Goal: Task Accomplishment & Management: Use online tool/utility

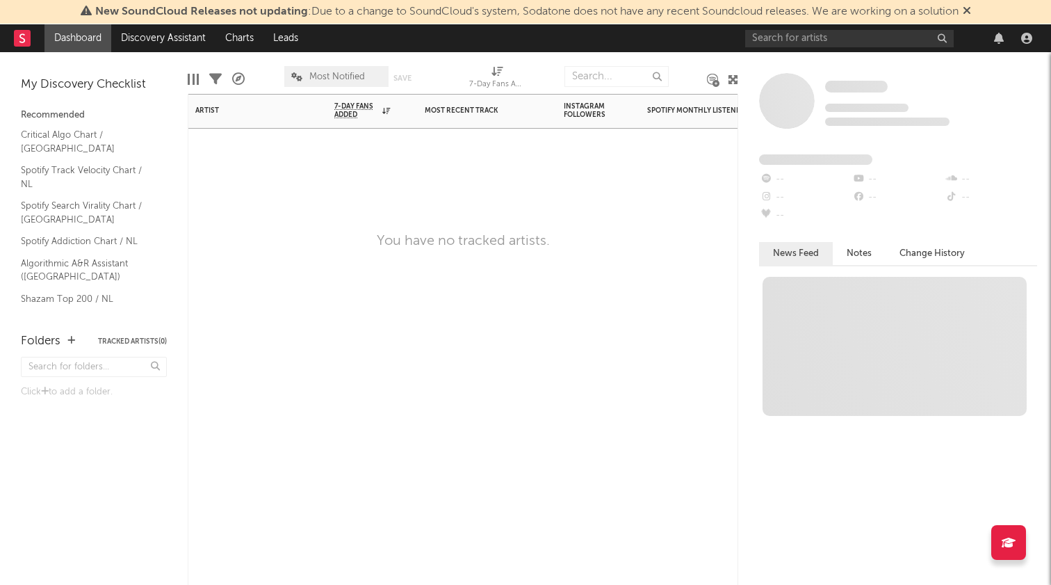
click at [538, 221] on div "Artist Notifications 7-Day Fans Added WoW % Change Most Recent Track Popularity…" at bounding box center [463, 339] width 551 height 491
click at [971, 10] on icon at bounding box center [967, 10] width 8 height 11
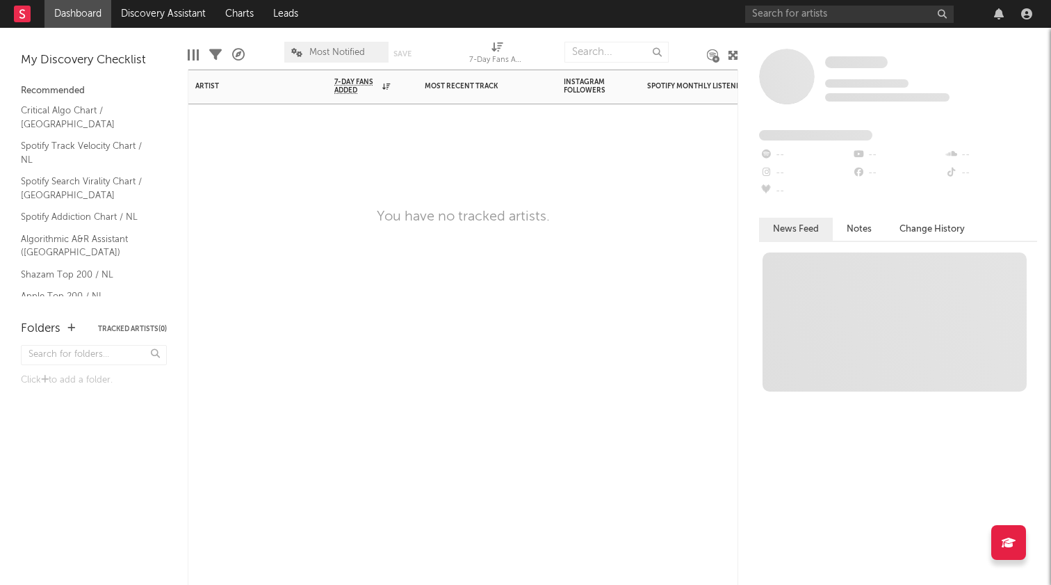
click at [674, 132] on div at bounding box center [709, 125] width 139 height 42
click at [585, 159] on div "Artist Notifications 7-Day Fans Added WoW % Change Most Recent Track Popularity…" at bounding box center [463, 327] width 551 height 515
click at [237, 192] on div "Artist Notifications 7-Day Fans Added WoW % Change Most Recent Track Popularity…" at bounding box center [463, 327] width 551 height 515
click at [289, 206] on div "Artist Notifications 7-Day Fans Added WoW % Change Most Recent Track Popularity…" at bounding box center [463, 327] width 551 height 515
drag, startPoint x: 375, startPoint y: 216, endPoint x: 560, endPoint y: 218, distance: 185.0
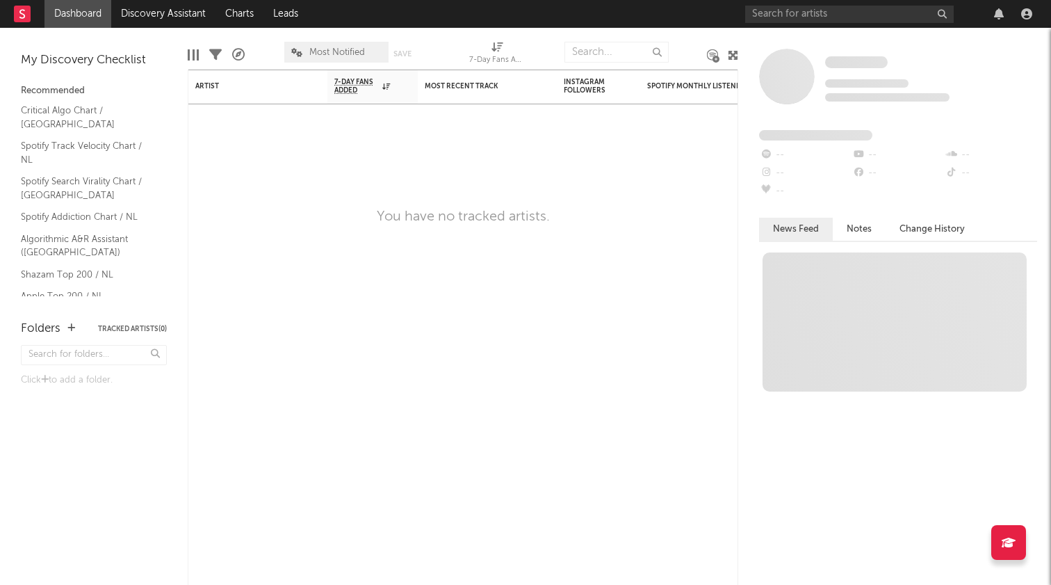
click at [560, 218] on div "You have no tracked artists." at bounding box center [463, 217] width 551 height 17
click at [550, 248] on div "Artist Notifications 7-Day Fans Added WoW % Change Most Recent Track Popularity…" at bounding box center [463, 327] width 551 height 515
click at [260, 211] on div "You have no tracked artists." at bounding box center [463, 217] width 551 height 17
click at [850, 17] on input "text" at bounding box center [849, 14] width 209 height 17
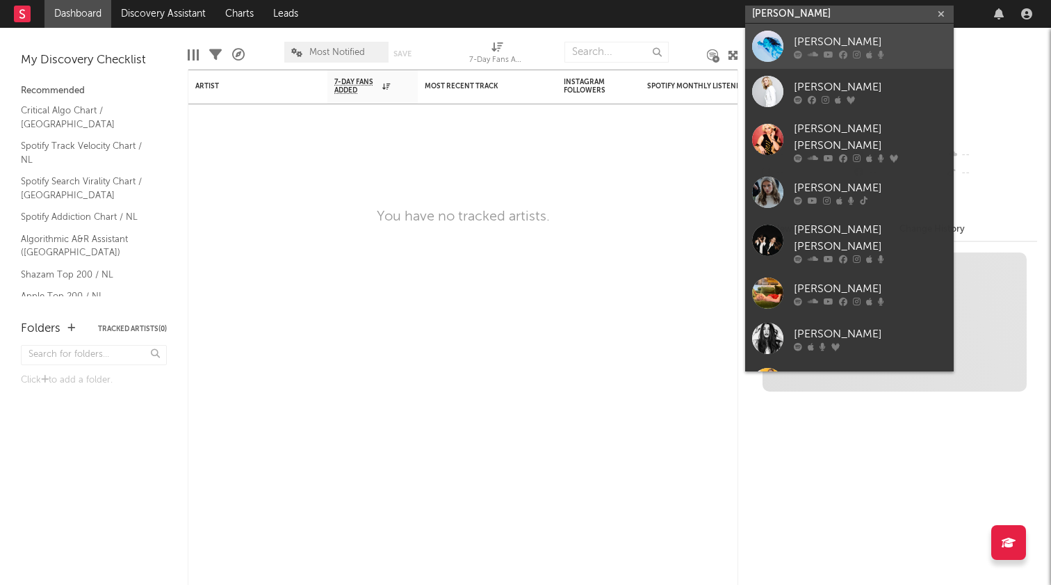
type input "[PERSON_NAME]"
click at [836, 37] on div "[PERSON_NAME]" at bounding box center [870, 41] width 153 height 17
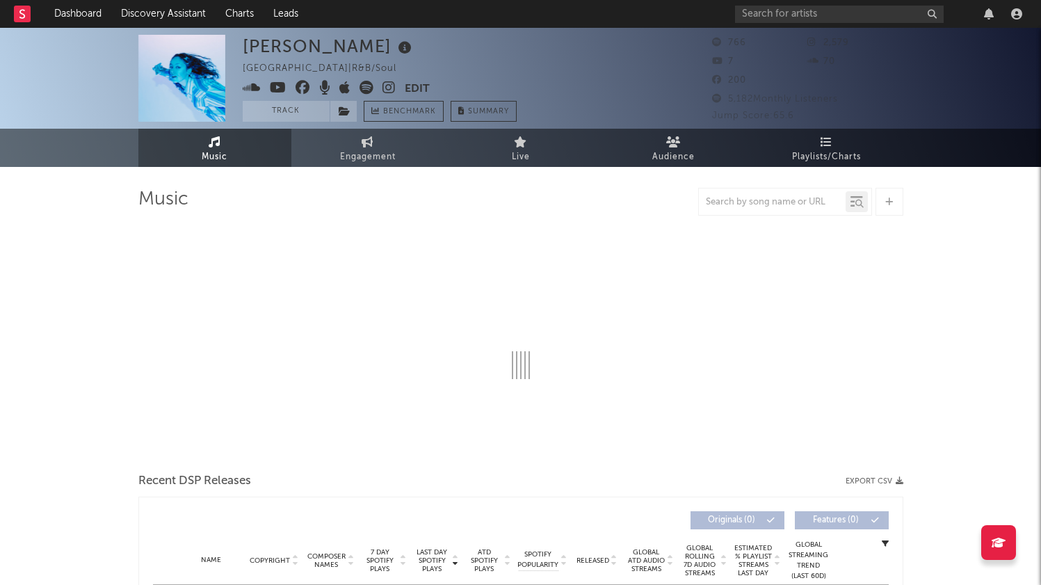
select select "1w"
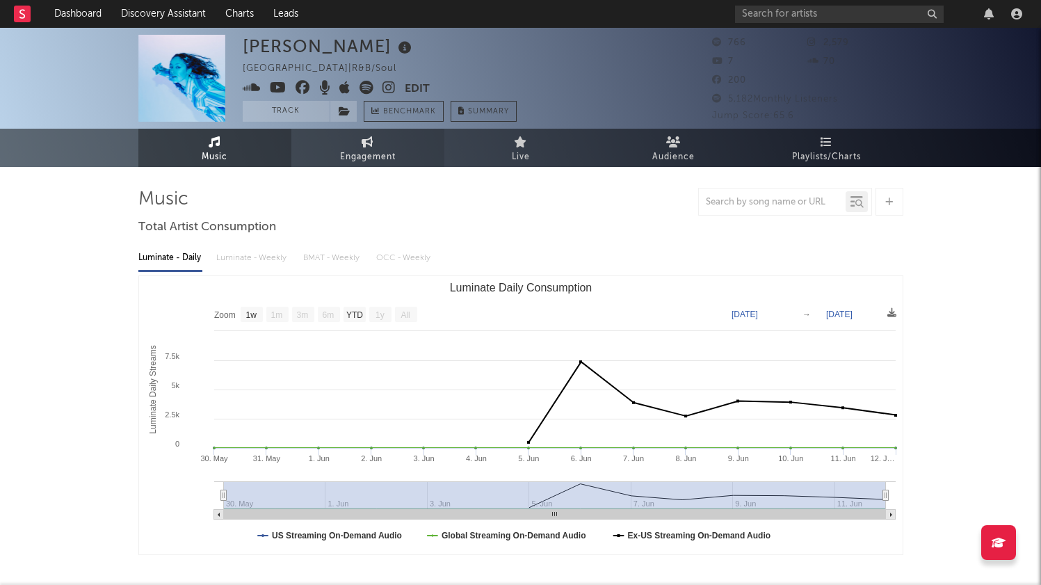
click at [380, 154] on span "Engagement" at bounding box center [368, 157] width 56 height 17
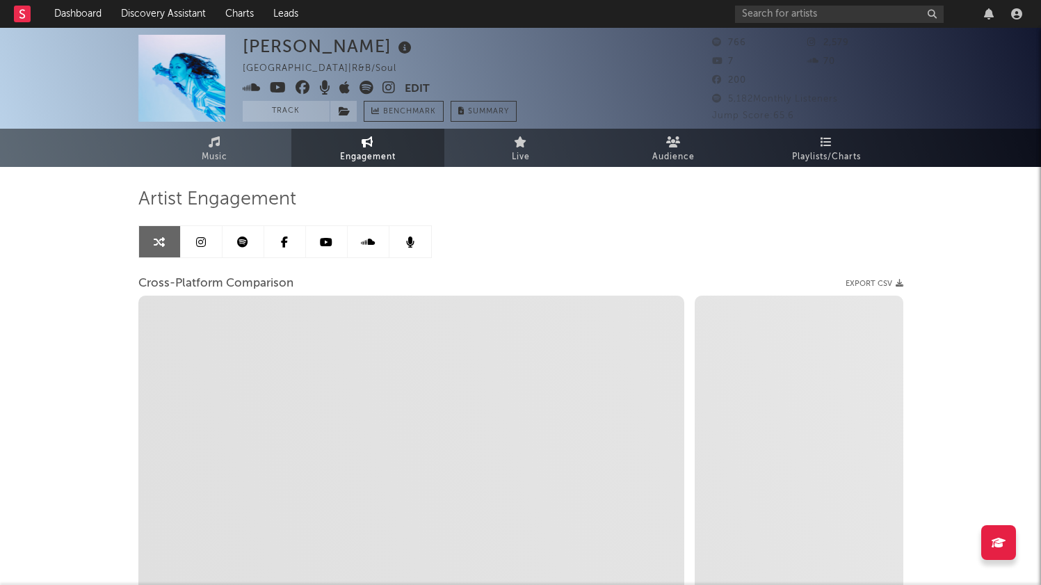
select select "1w"
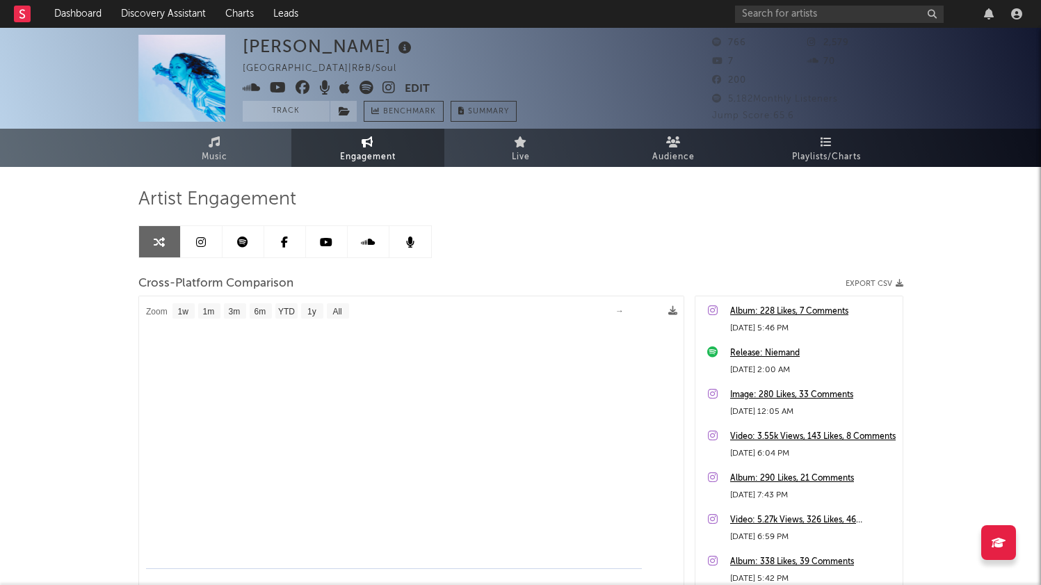
select select "1m"
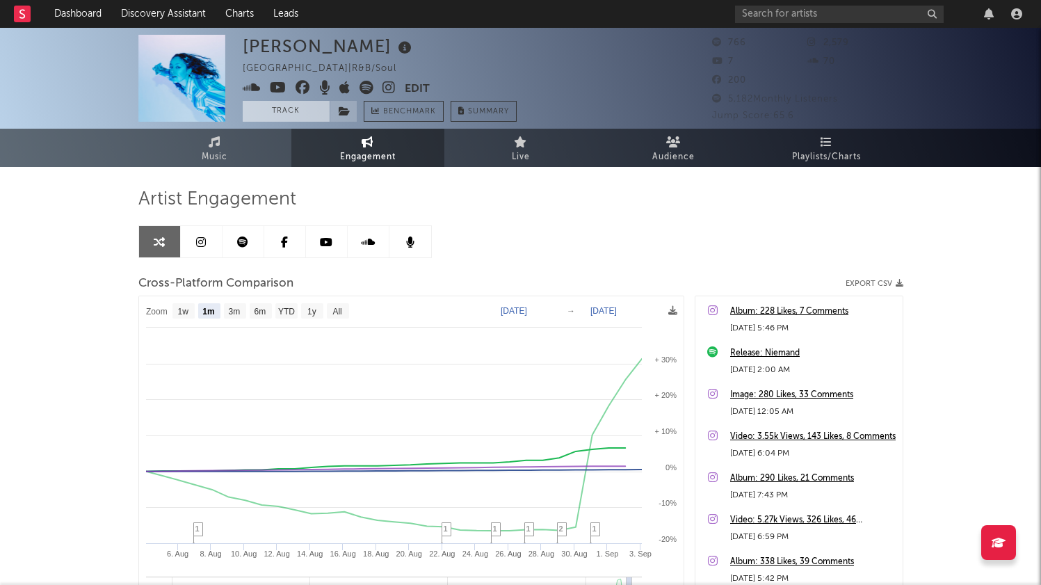
click at [305, 115] on button "Track" at bounding box center [286, 111] width 87 height 21
select select "1w"
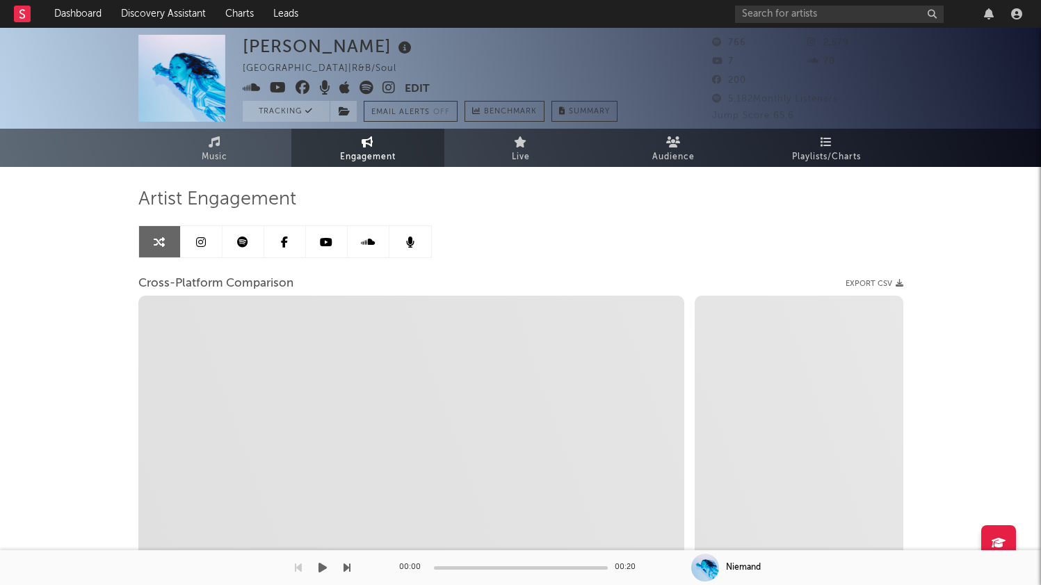
select select "1m"
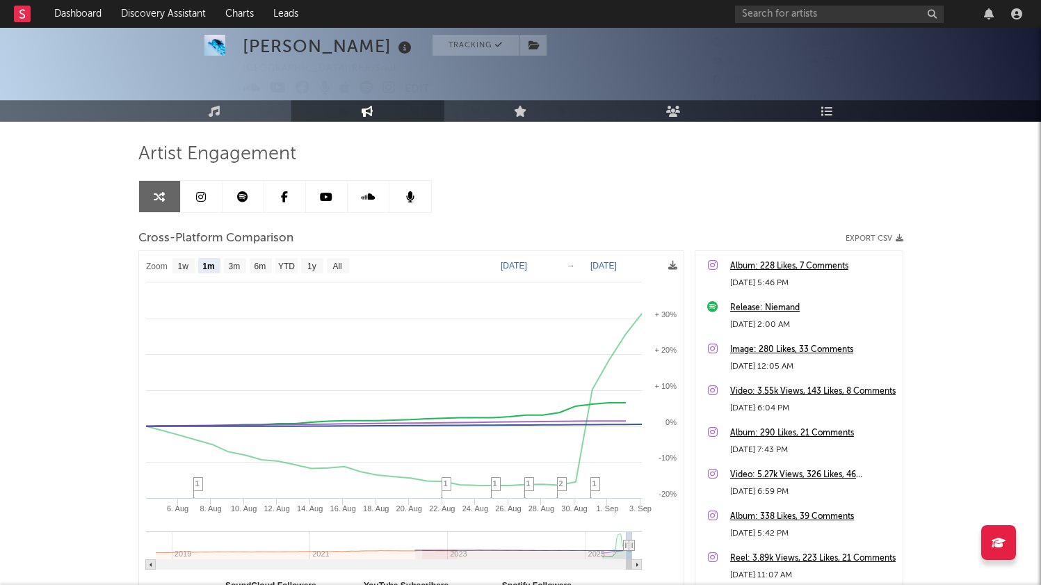
scroll to position [49, 0]
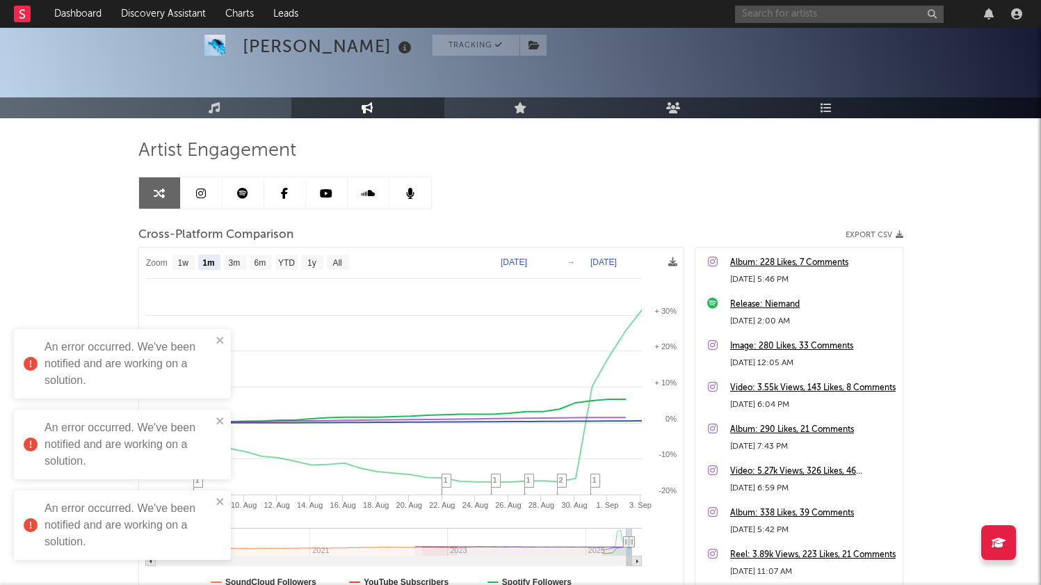
click at [822, 17] on input "text" at bounding box center [839, 14] width 209 height 17
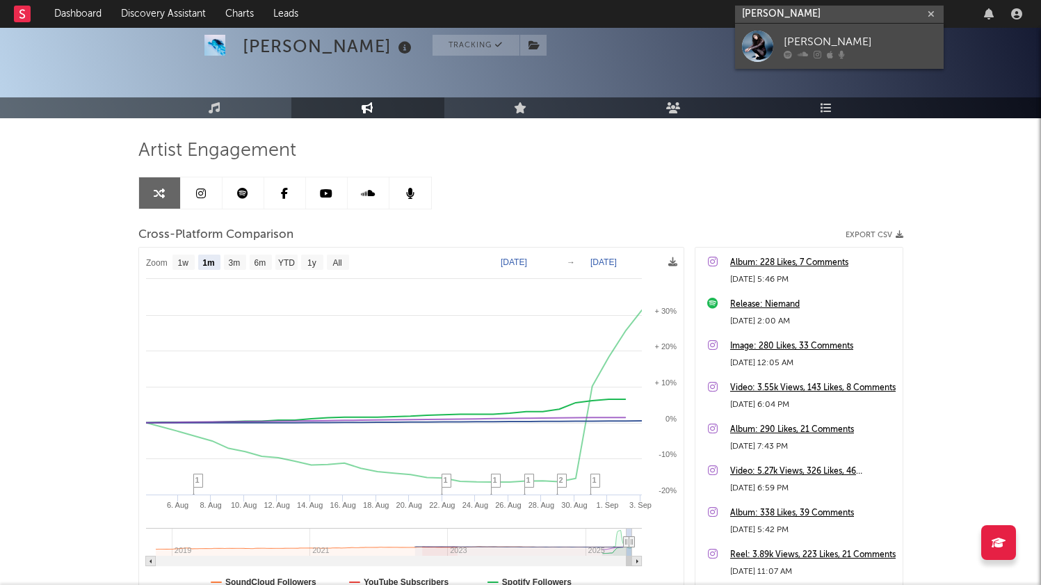
type input "[PERSON_NAME]"
click at [870, 44] on div "[PERSON_NAME]" at bounding box center [860, 41] width 153 height 17
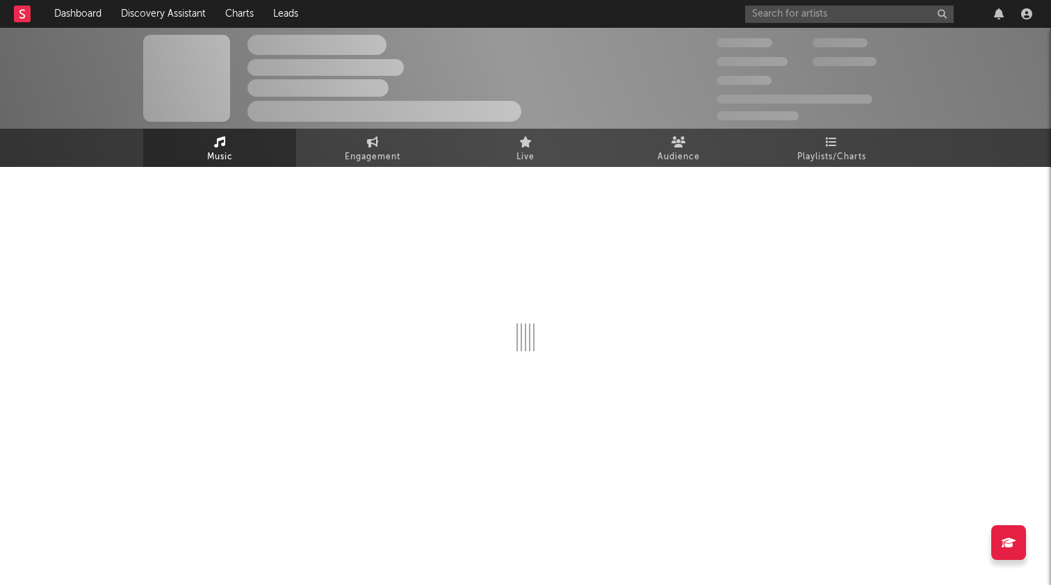
select select "6m"
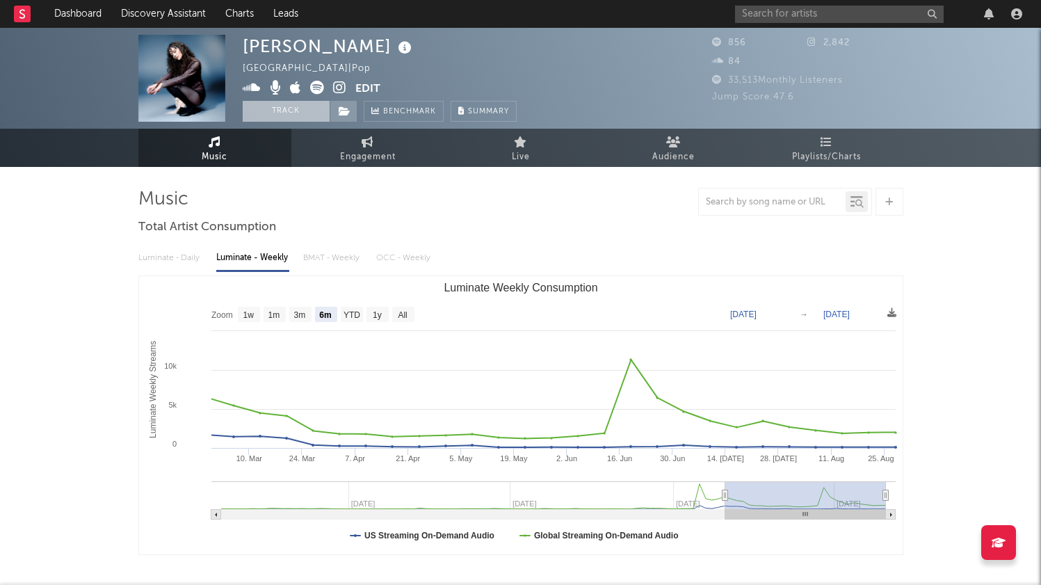
click at [299, 106] on button "Track" at bounding box center [286, 111] width 87 height 21
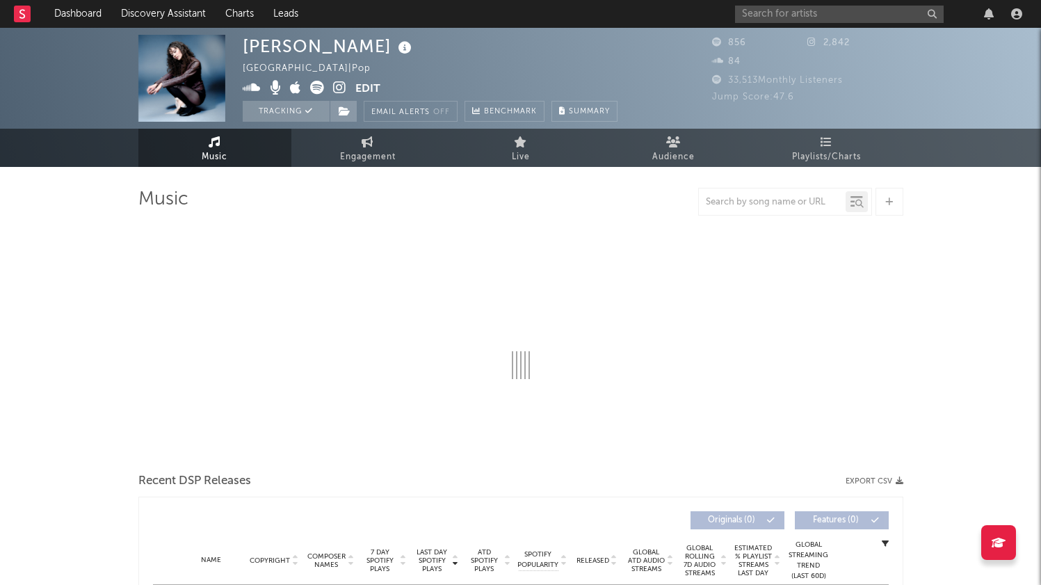
select select "6m"
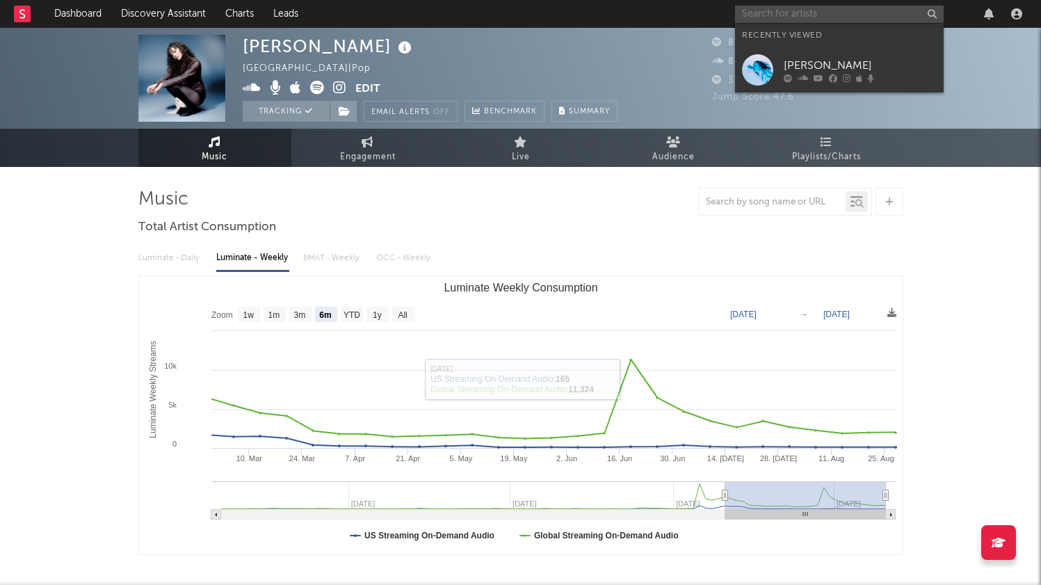
click at [774, 15] on input "text" at bounding box center [839, 14] width 209 height 17
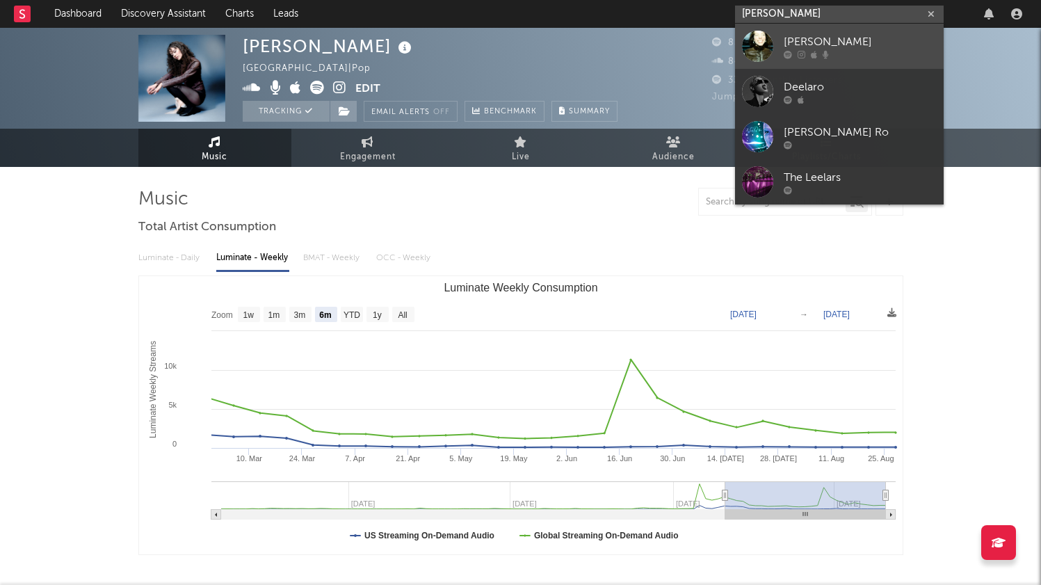
type input "[PERSON_NAME]"
click at [867, 43] on div "[PERSON_NAME]" at bounding box center [860, 41] width 153 height 17
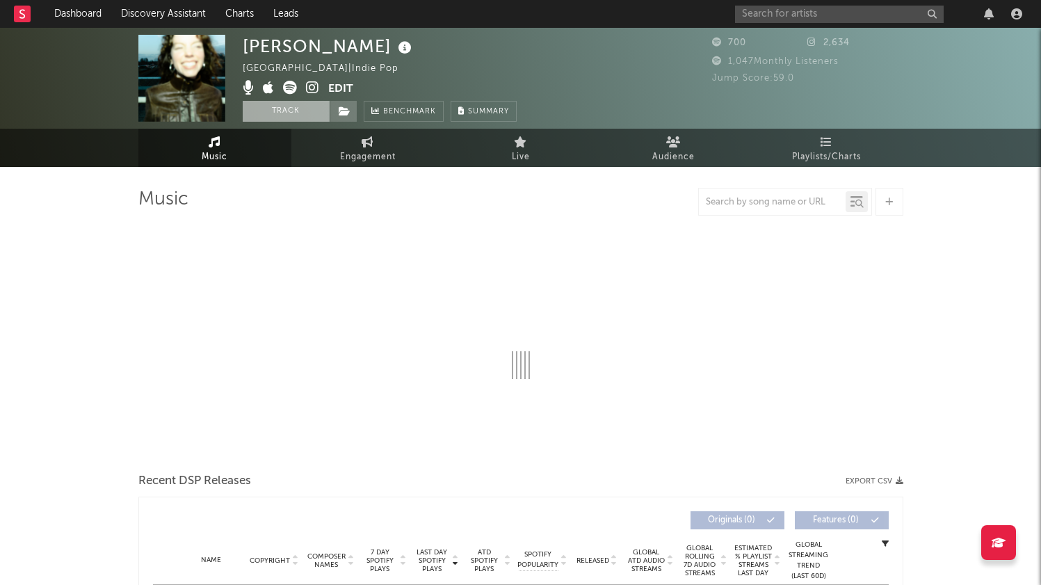
select select "6m"
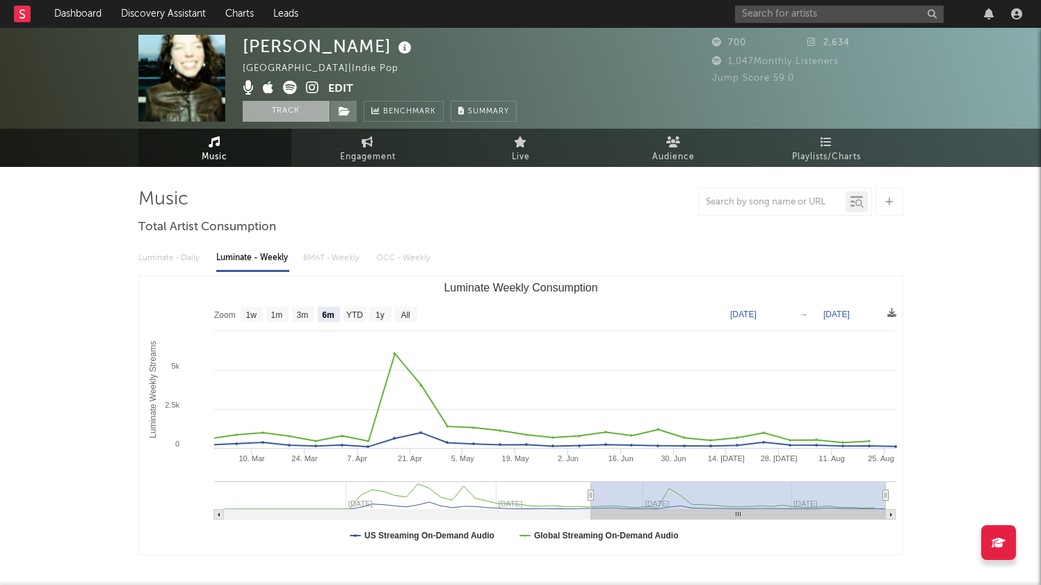
click at [282, 116] on button "Track" at bounding box center [286, 111] width 87 height 21
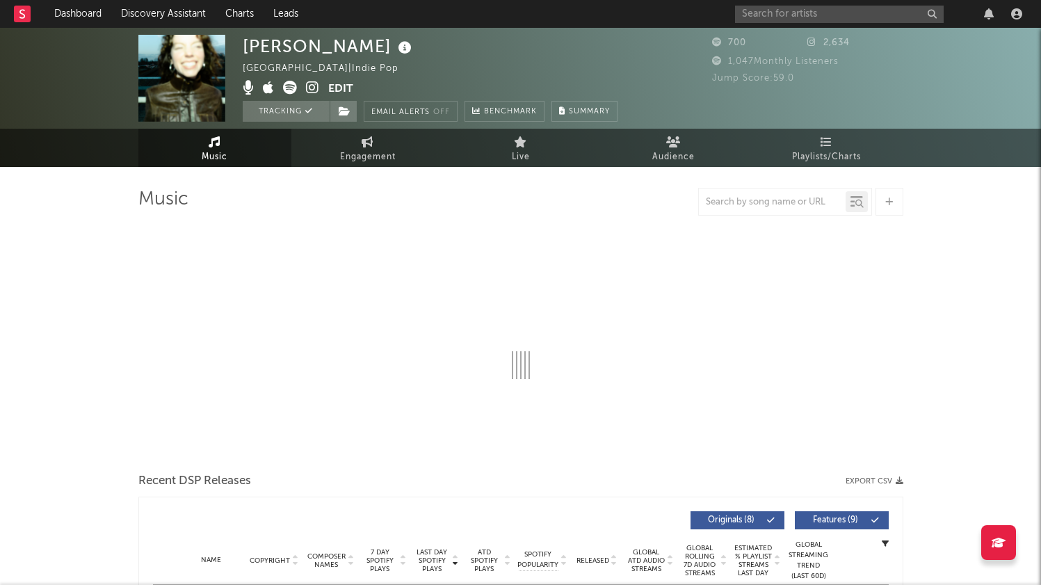
select select "6m"
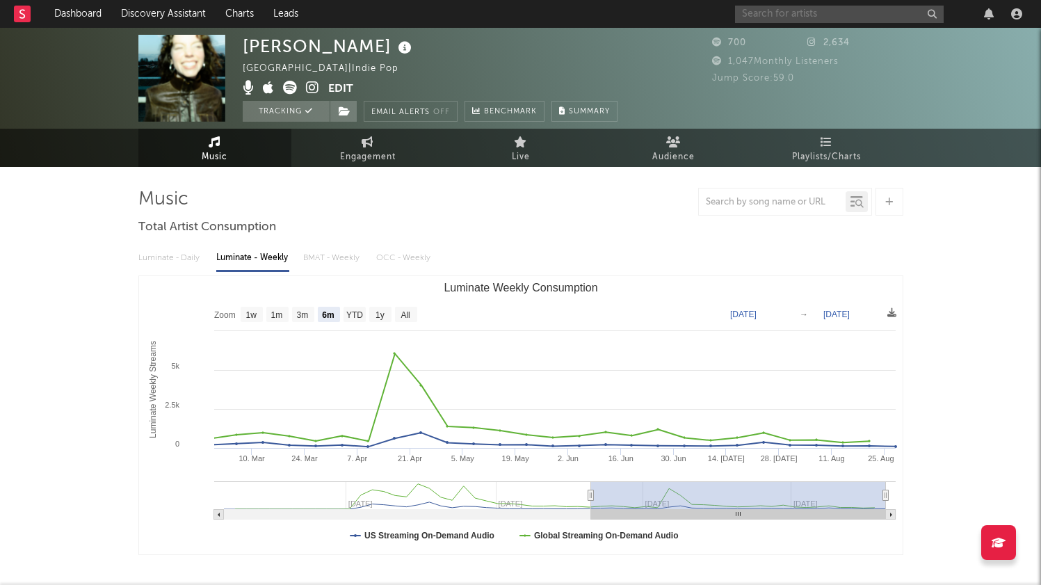
click at [786, 17] on input "text" at bounding box center [839, 14] width 209 height 17
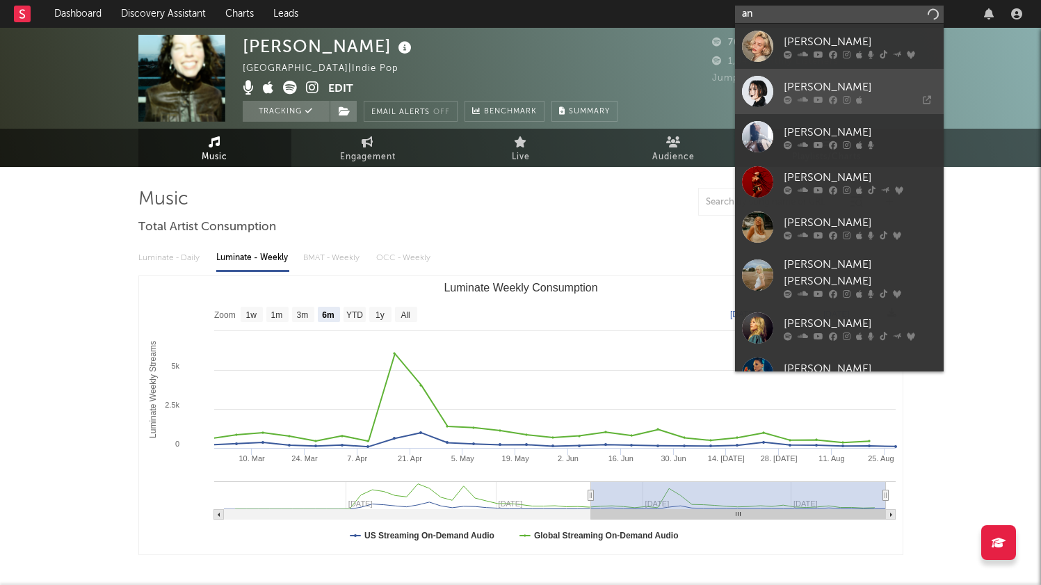
type input "a"
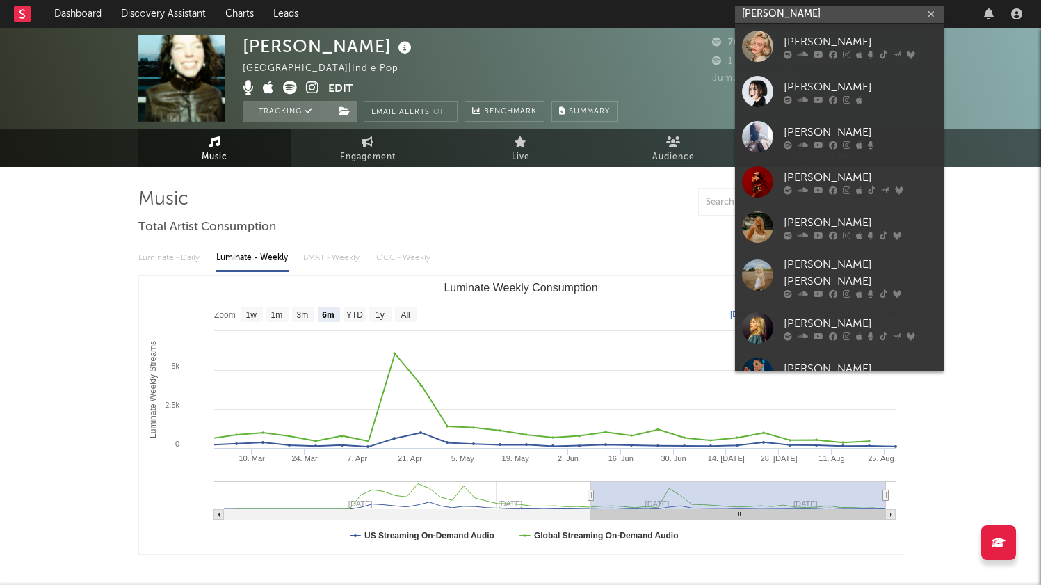
type input "[PERSON_NAME]"
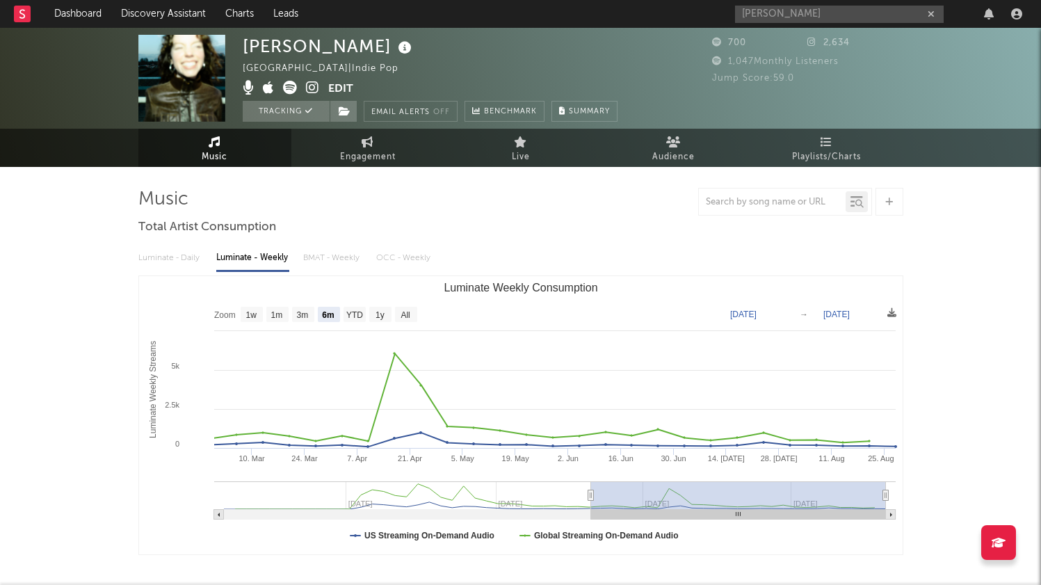
click at [979, 206] on div "[PERSON_NAME] [GEOGRAPHIC_DATA] | Indie Pop Edit Tracking Email Alerts Off Benc…" at bounding box center [520, 551] width 1041 height 1046
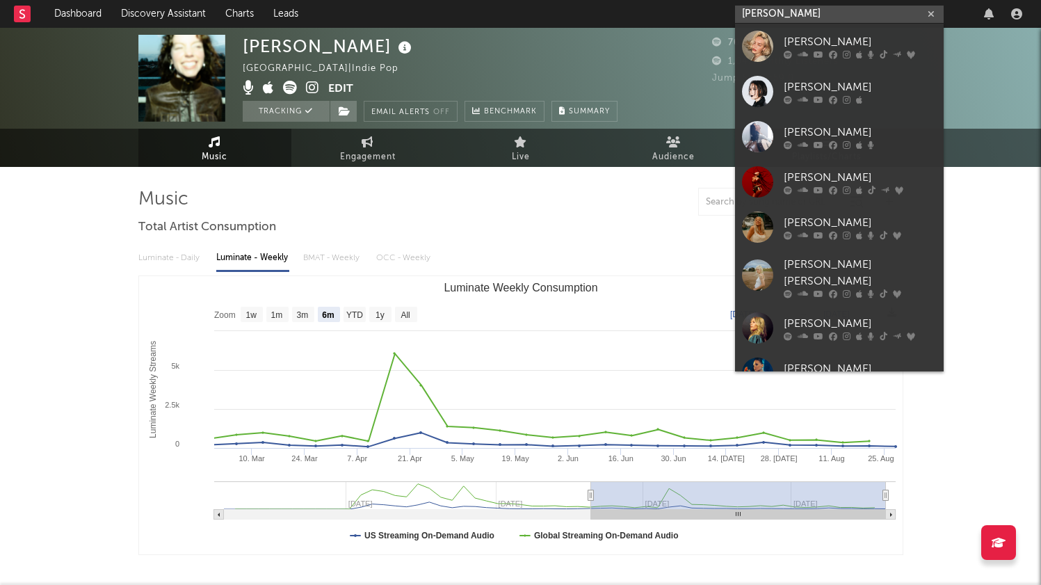
click at [785, 10] on input "[PERSON_NAME]" at bounding box center [839, 14] width 209 height 17
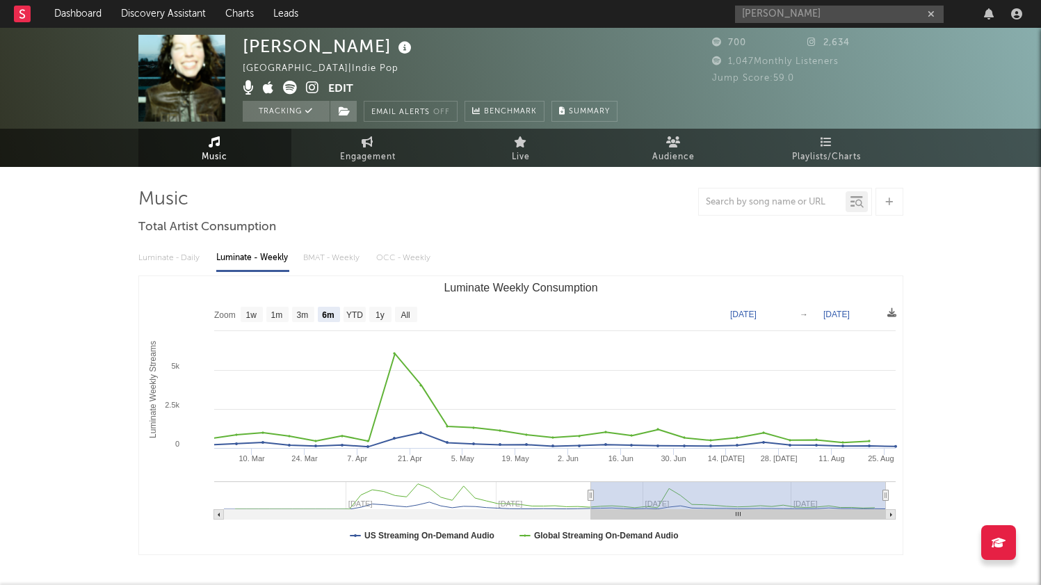
click at [948, 235] on div "[PERSON_NAME] [GEOGRAPHIC_DATA] | Indie Pop Edit Tracking Email Alerts Off Benc…" at bounding box center [520, 551] width 1041 height 1046
